Goal: Information Seeking & Learning: Learn about a topic

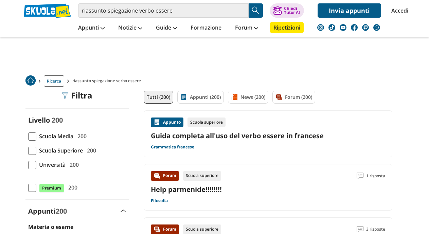
click at [34, 134] on span at bounding box center [32, 136] width 8 height 8
click at [28, 136] on input "Scuola Media 200" at bounding box center [28, 136] width 0 height 0
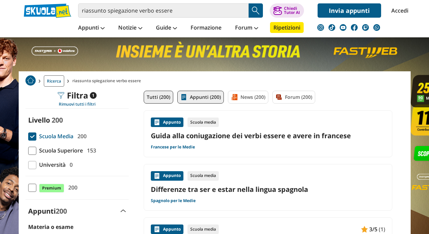
click at [206, 96] on link "Appunti (200)" at bounding box center [200, 97] width 47 height 13
